Goal: Communication & Community: Answer question/provide support

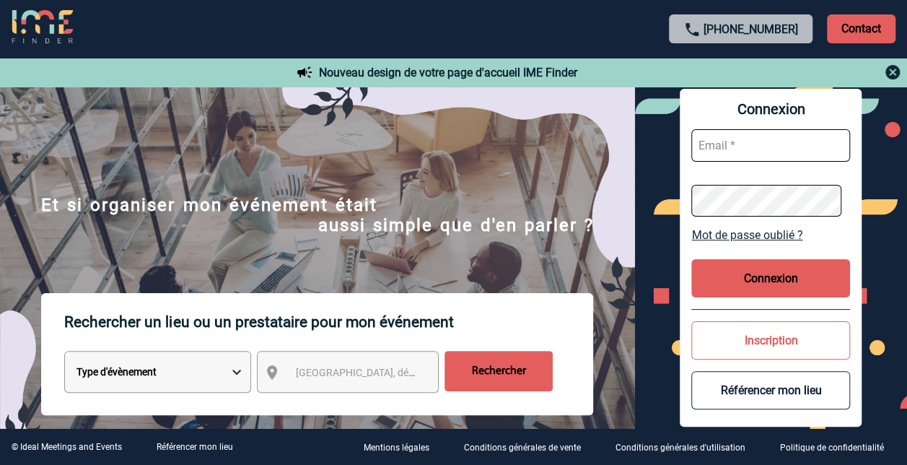
click at [758, 152] on input "text" at bounding box center [770, 145] width 159 height 32
type input "frederique.rollet-gonnel@sanofi.com"
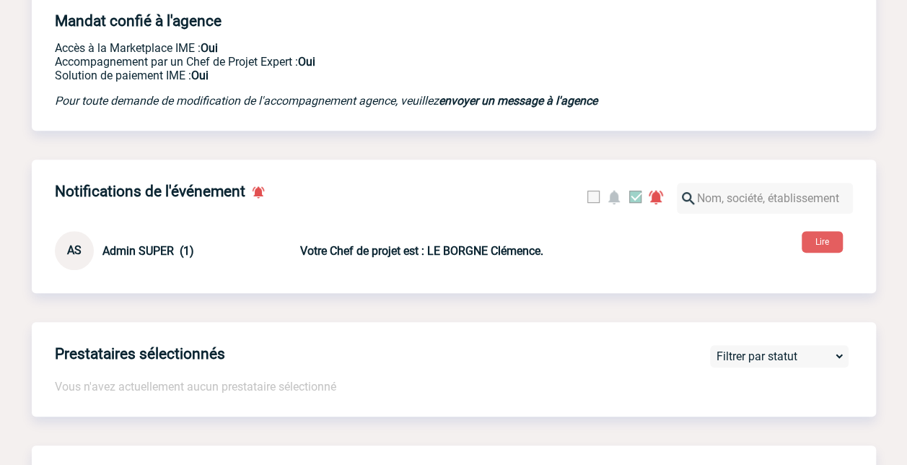
scroll to position [433, 0]
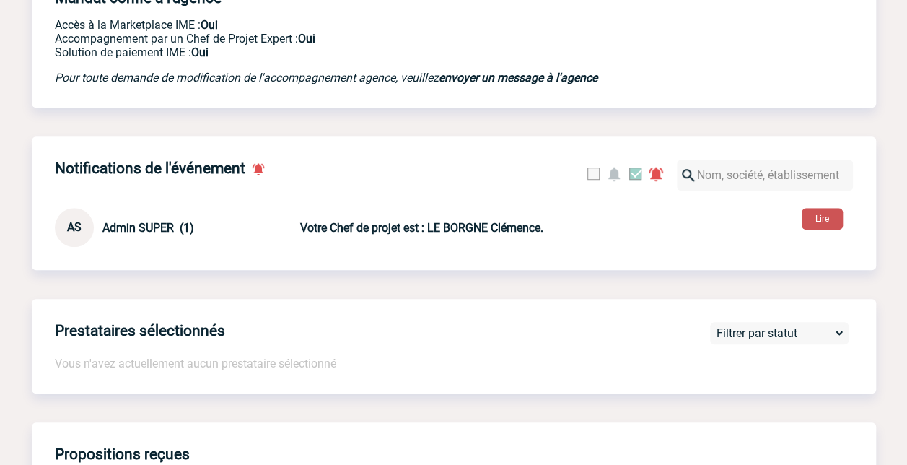
click at [810, 225] on button "Lire" at bounding box center [822, 219] width 41 height 22
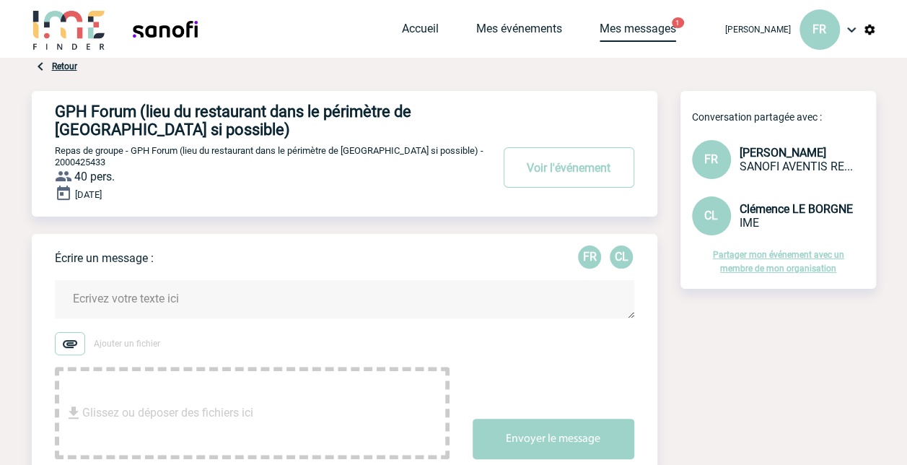
click at [600, 22] on link "Mes messages" at bounding box center [638, 32] width 76 height 20
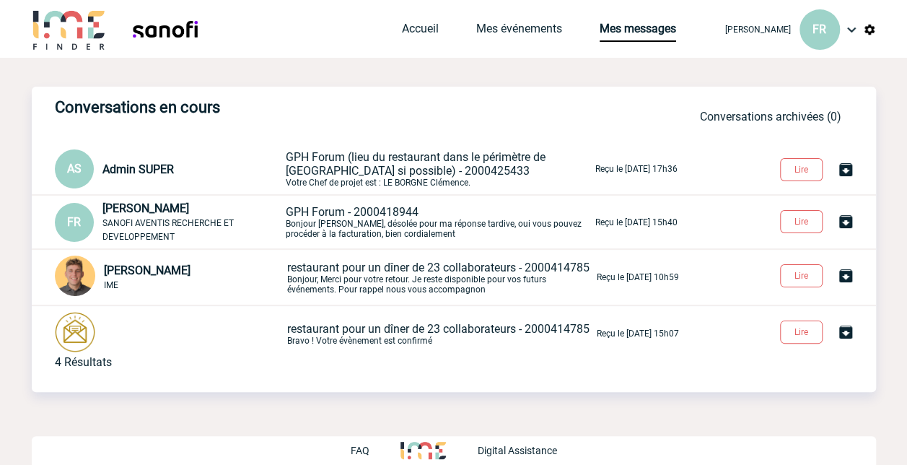
click at [349, 166] on span "GPH Forum (lieu du restaurant dans le périmètre de [GEOGRAPHIC_DATA] si possibl…" at bounding box center [416, 163] width 260 height 27
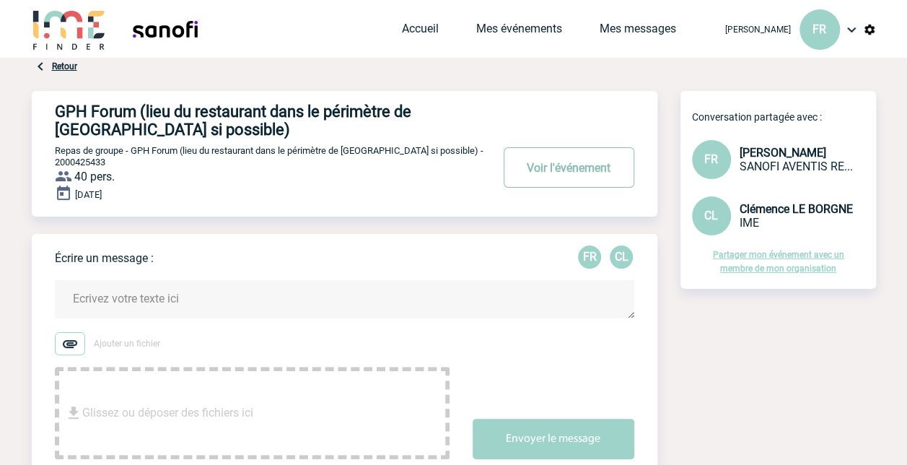
click at [564, 171] on button "Voir l'événement" at bounding box center [569, 167] width 131 height 40
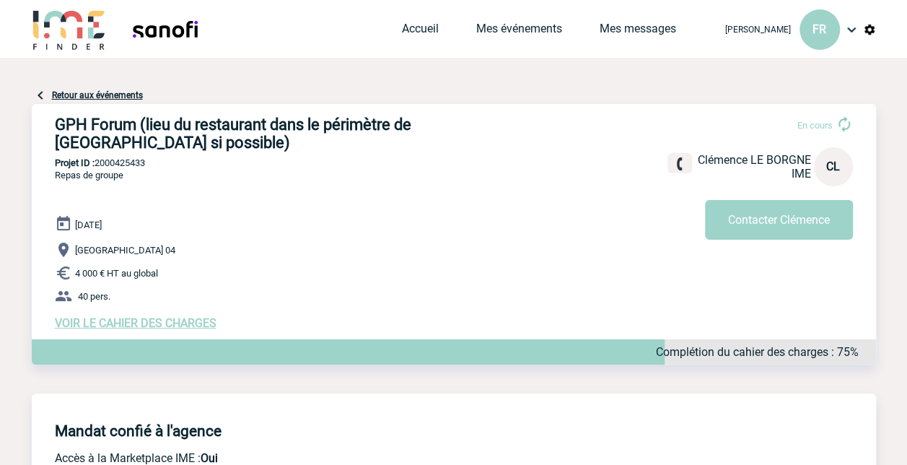
click at [850, 32] on img at bounding box center [851, 29] width 17 height 17
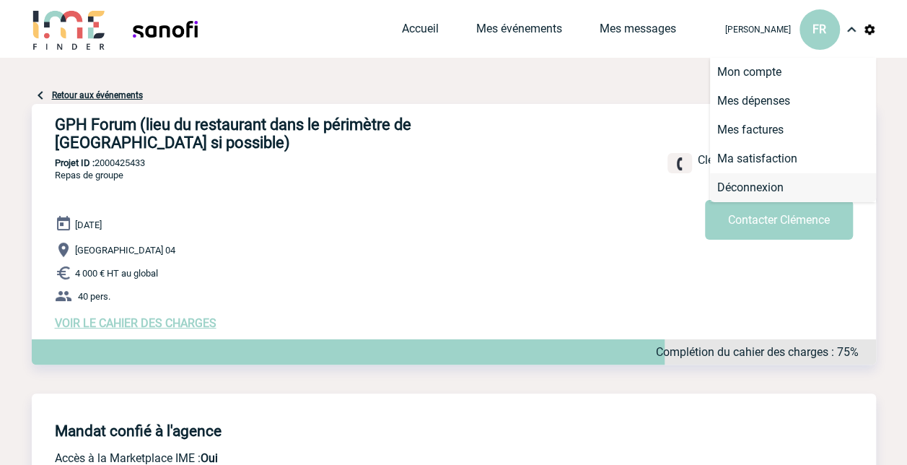
click at [753, 185] on li "Déconnexion" at bounding box center [793, 187] width 166 height 29
